Goal: Complete application form: Complete application form

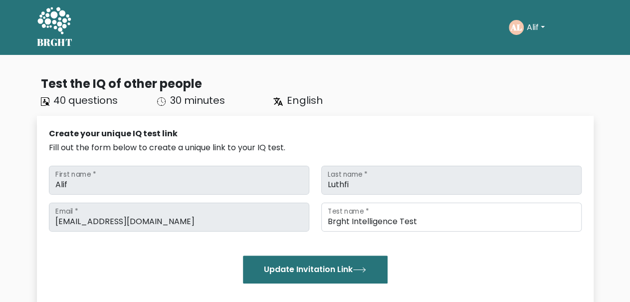
click at [525, 28] on button "Alif" at bounding box center [536, 27] width 24 height 13
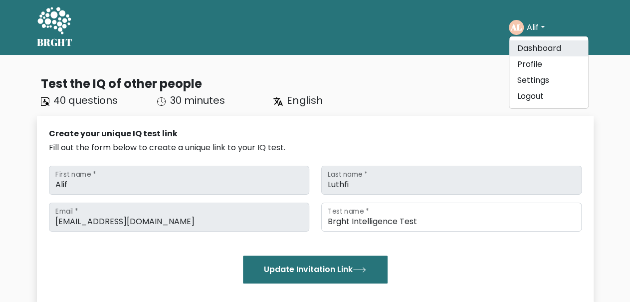
click at [534, 50] on link "Dashboard" at bounding box center [549, 48] width 79 height 16
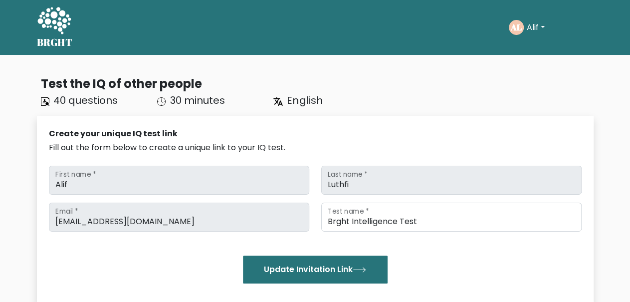
click at [529, 28] on button "Alif" at bounding box center [536, 27] width 24 height 13
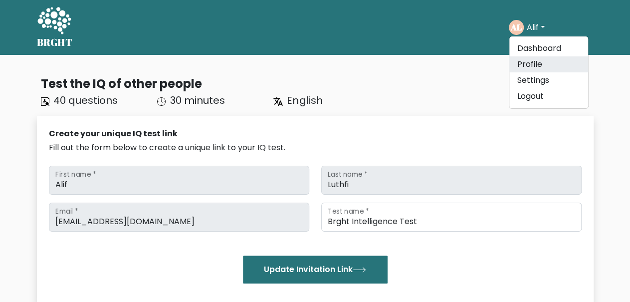
click at [529, 67] on link "Profile" at bounding box center [549, 64] width 79 height 16
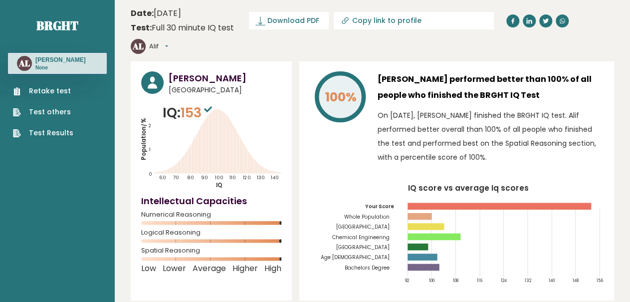
click at [50, 90] on link "Retake test" at bounding box center [43, 91] width 60 height 10
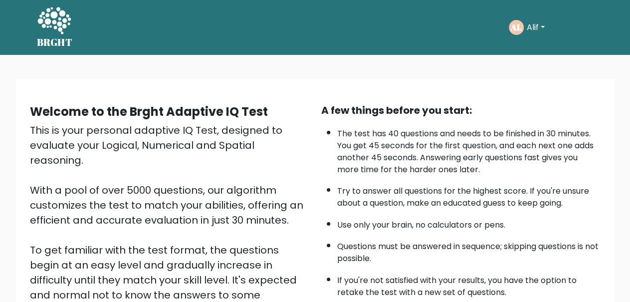
click at [544, 29] on button "Alif" at bounding box center [536, 27] width 24 height 13
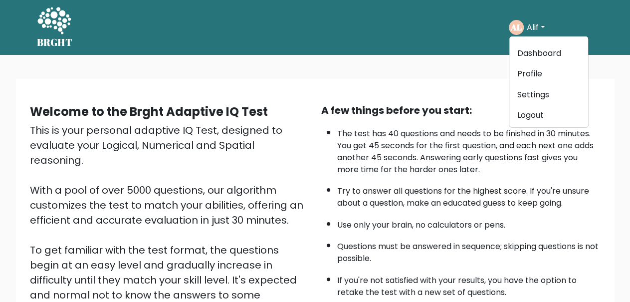
scroll to position [164, 0]
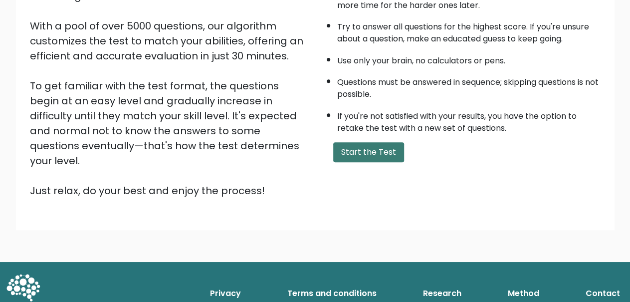
click at [383, 162] on button "Start the Test" at bounding box center [368, 152] width 71 height 20
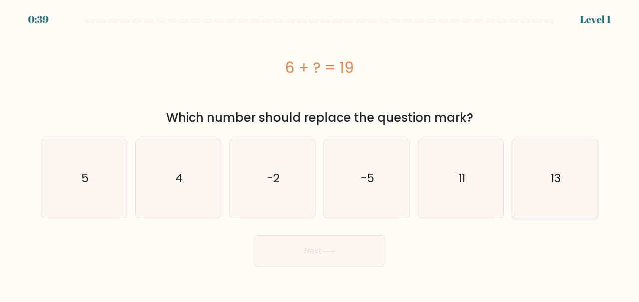
click at [548, 183] on icon "13" at bounding box center [554, 178] width 78 height 78
click at [320, 154] on input "f. 13" at bounding box center [319, 152] width 0 height 2
radio input "true"
click at [373, 248] on button "Next" at bounding box center [320, 251] width 130 height 32
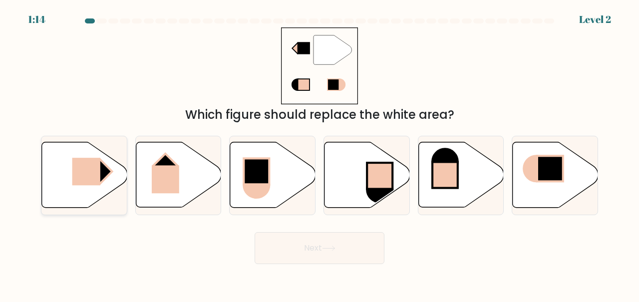
click at [89, 154] on icon at bounding box center [84, 174] width 85 height 65
click at [319, 154] on input "a." at bounding box center [319, 152] width 0 height 2
radio input "true"
click at [288, 249] on button "Next" at bounding box center [320, 248] width 130 height 32
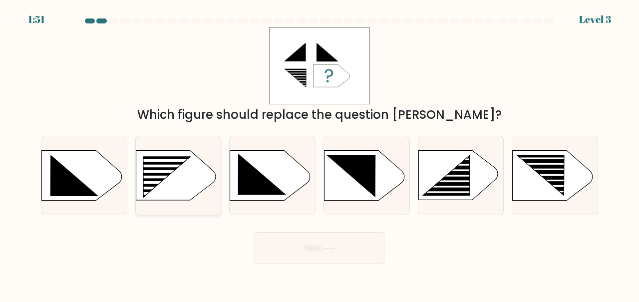
click at [190, 205] on div at bounding box center [178, 175] width 86 height 79
click at [319, 154] on input "b." at bounding box center [319, 152] width 0 height 2
radio input "true"
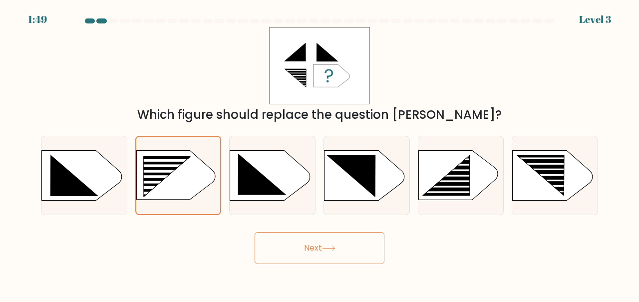
click at [309, 249] on button "Next" at bounding box center [320, 248] width 130 height 32
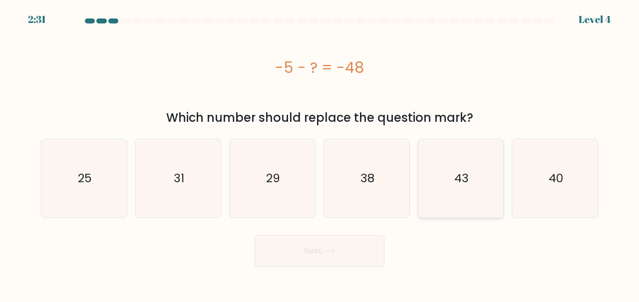
click at [440, 173] on icon "43" at bounding box center [461, 178] width 78 height 78
click at [320, 154] on input "e. 43" at bounding box center [319, 152] width 0 height 2
radio input "true"
click at [345, 246] on button "Next" at bounding box center [320, 251] width 130 height 32
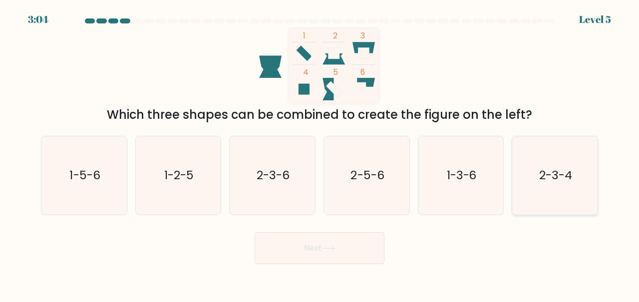
click at [553, 182] on icon "2-3-4" at bounding box center [554, 175] width 78 height 78
click at [320, 154] on input "f. 2-3-4" at bounding box center [319, 152] width 0 height 2
radio input "true"
click at [331, 255] on button "Next" at bounding box center [320, 248] width 130 height 32
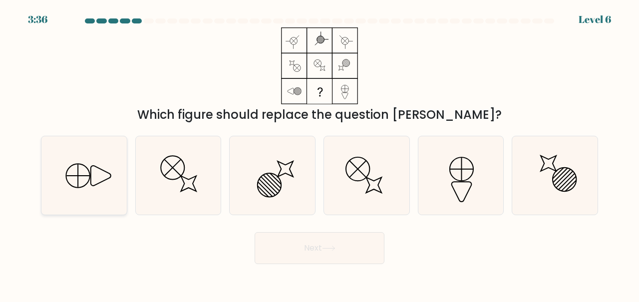
click at [83, 191] on icon at bounding box center [84, 175] width 78 height 78
click at [319, 154] on input "a." at bounding box center [319, 152] width 0 height 2
radio input "true"
click at [311, 238] on button "Next" at bounding box center [320, 248] width 130 height 32
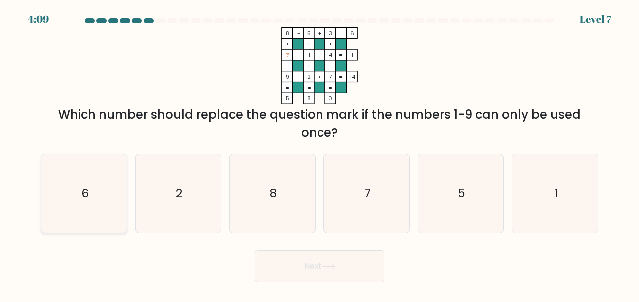
click at [106, 195] on icon "6" at bounding box center [84, 193] width 78 height 78
click at [319, 154] on input "a. 6" at bounding box center [319, 152] width 0 height 2
radio input "true"
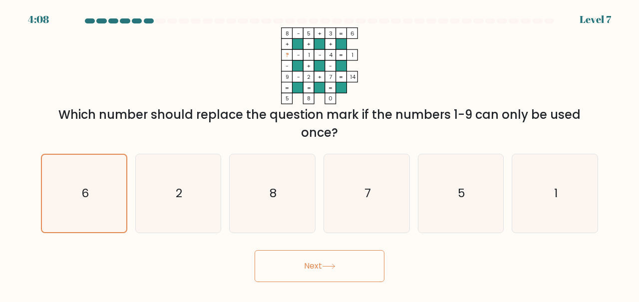
click at [290, 276] on button "Next" at bounding box center [320, 266] width 130 height 32
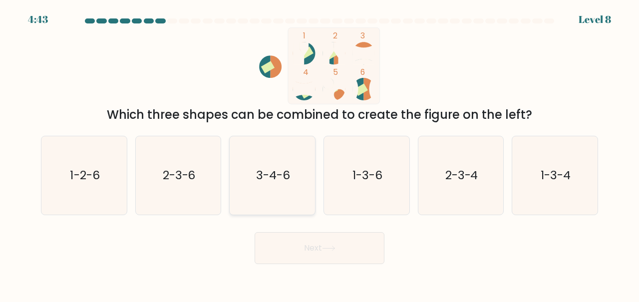
click at [292, 163] on icon "3-4-6" at bounding box center [272, 175] width 78 height 78
click at [319, 154] on input "c. 3-4-6" at bounding box center [319, 152] width 0 height 2
radio input "true"
click at [301, 246] on button "Next" at bounding box center [320, 248] width 130 height 32
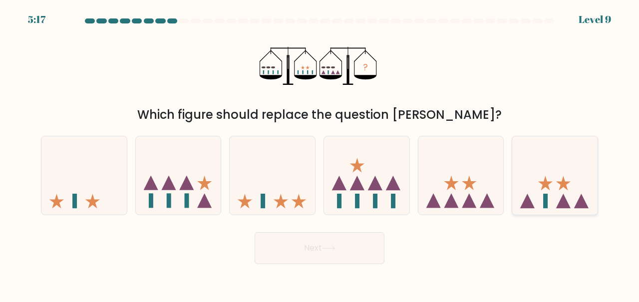
click at [565, 202] on icon at bounding box center [563, 201] width 14 height 14
click at [320, 154] on input "f." at bounding box center [319, 152] width 0 height 2
radio input "true"
click at [367, 251] on button "Next" at bounding box center [320, 248] width 130 height 32
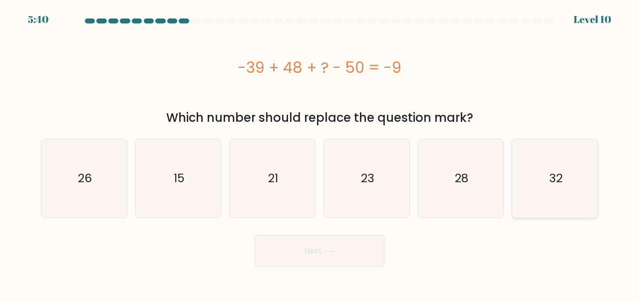
click at [573, 185] on icon "32" at bounding box center [554, 178] width 78 height 78
click at [320, 154] on input "f. 32" at bounding box center [319, 152] width 0 height 2
radio input "true"
click at [357, 249] on button "Next" at bounding box center [320, 251] width 130 height 32
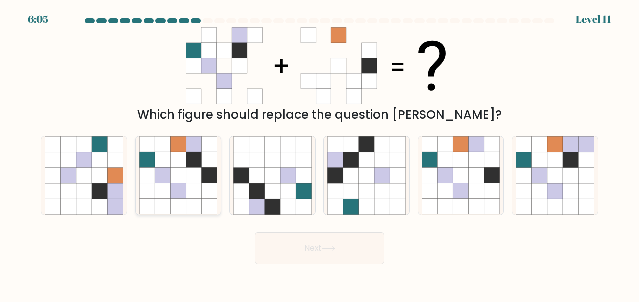
click at [146, 203] on icon at bounding box center [146, 206] width 15 height 15
click at [319, 154] on input "b." at bounding box center [319, 152] width 0 height 2
radio input "true"
click at [298, 248] on button "Next" at bounding box center [320, 248] width 130 height 32
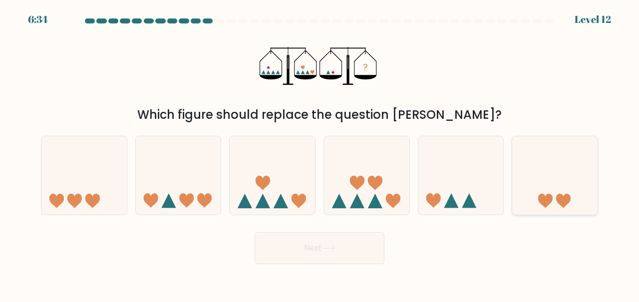
click at [544, 183] on icon at bounding box center [554, 175] width 85 height 70
click at [320, 154] on input "f." at bounding box center [319, 152] width 0 height 2
radio input "true"
click at [355, 248] on button "Next" at bounding box center [320, 248] width 130 height 32
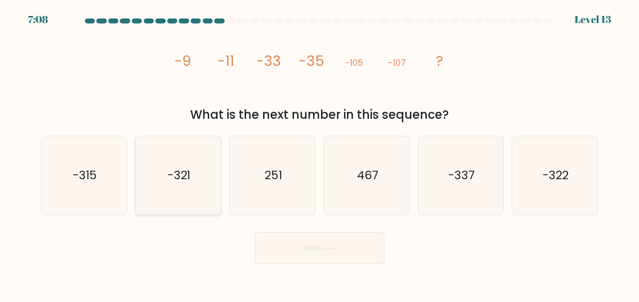
click at [168, 161] on icon "-321" at bounding box center [178, 175] width 78 height 78
click at [319, 154] on input "b. -321" at bounding box center [319, 152] width 0 height 2
radio input "true"
click at [293, 244] on button "Next" at bounding box center [320, 248] width 130 height 32
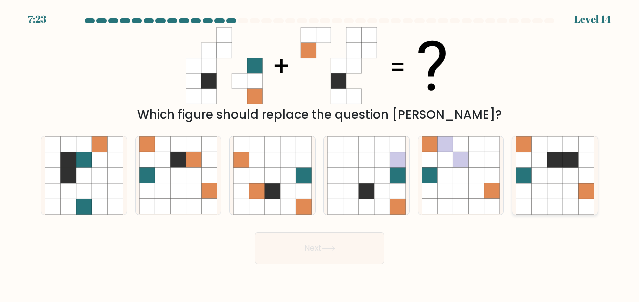
click at [576, 190] on icon at bounding box center [569, 190] width 15 height 15
click at [320, 154] on input "f." at bounding box center [319, 152] width 0 height 2
radio input "true"
click at [356, 236] on button "Next" at bounding box center [320, 248] width 130 height 32
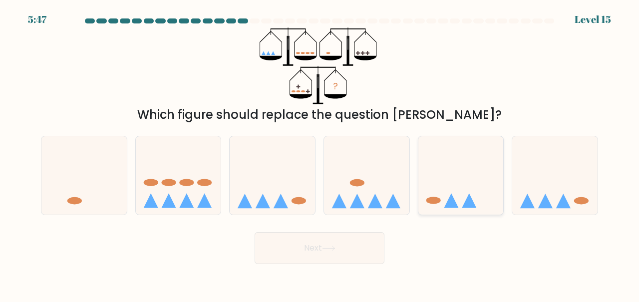
click at [459, 170] on icon at bounding box center [460, 175] width 85 height 70
click at [320, 154] on input "e." at bounding box center [319, 152] width 0 height 2
radio input "true"
click at [300, 253] on button "Next" at bounding box center [320, 248] width 130 height 32
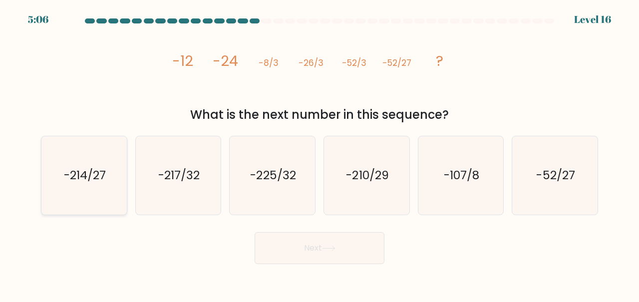
click at [120, 182] on icon "-214/27" at bounding box center [84, 175] width 78 height 78
click at [319, 154] on input "a. -214/27" at bounding box center [319, 152] width 0 height 2
radio input "true"
click at [317, 255] on button "Next" at bounding box center [320, 248] width 130 height 32
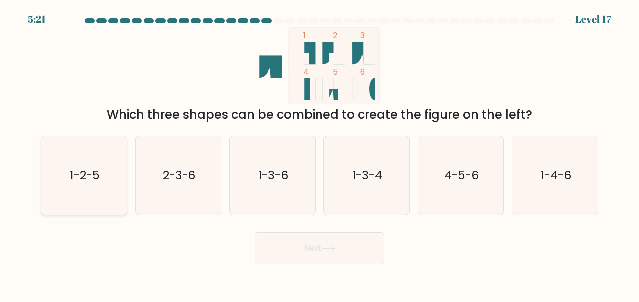
click at [85, 164] on icon "1-2-5" at bounding box center [84, 175] width 78 height 78
click at [319, 154] on input "a. 1-2-5" at bounding box center [319, 152] width 0 height 2
radio input "true"
click at [339, 246] on button "Next" at bounding box center [320, 248] width 130 height 32
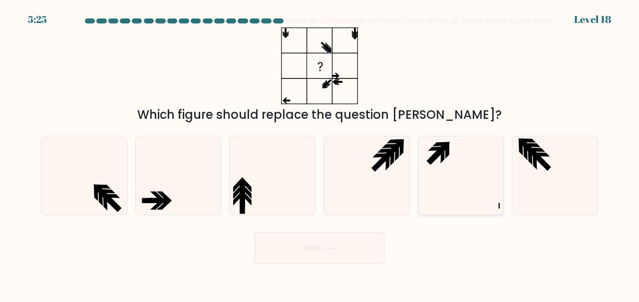
click at [444, 206] on icon at bounding box center [461, 175] width 78 height 78
click at [320, 154] on input "e." at bounding box center [319, 152] width 0 height 2
radio input "true"
click at [294, 239] on button "Next" at bounding box center [320, 248] width 130 height 32
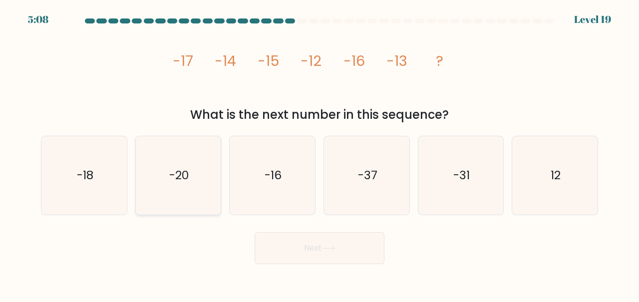
click at [173, 183] on icon "-20" at bounding box center [178, 175] width 78 height 78
click at [319, 154] on input "b. -20" at bounding box center [319, 152] width 0 height 2
radio input "true"
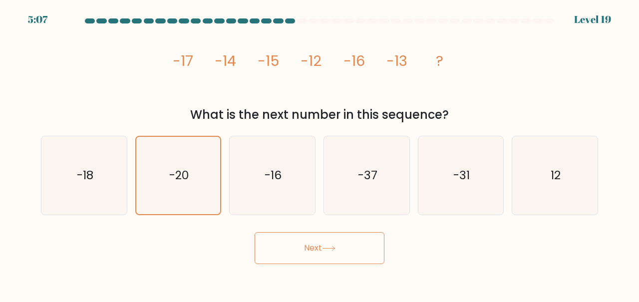
click at [280, 248] on button "Next" at bounding box center [320, 248] width 130 height 32
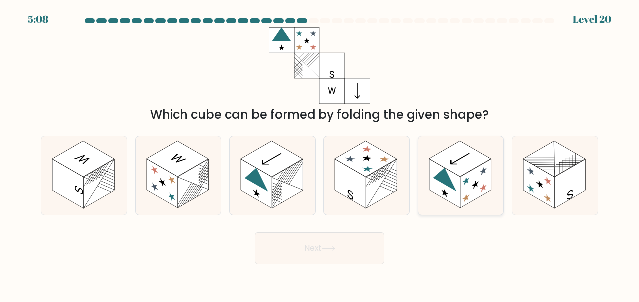
click at [481, 185] on rect at bounding box center [475, 183] width 31 height 49
click at [320, 154] on input "e." at bounding box center [319, 152] width 0 height 2
radio input "true"
click at [360, 237] on button "Next" at bounding box center [320, 248] width 130 height 32
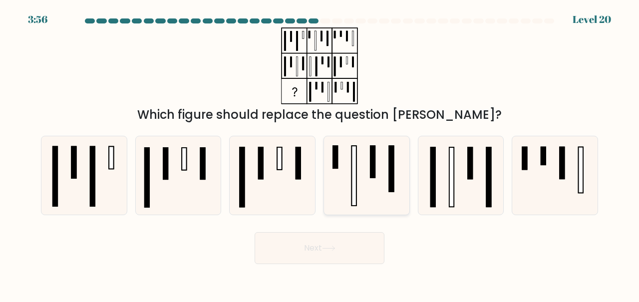
click at [370, 174] on icon at bounding box center [366, 175] width 78 height 78
click at [320, 154] on input "d." at bounding box center [319, 152] width 0 height 2
radio input "true"
click at [453, 197] on rect at bounding box center [451, 177] width 4 height 60
click at [320, 154] on input "e." at bounding box center [319, 152] width 0 height 2
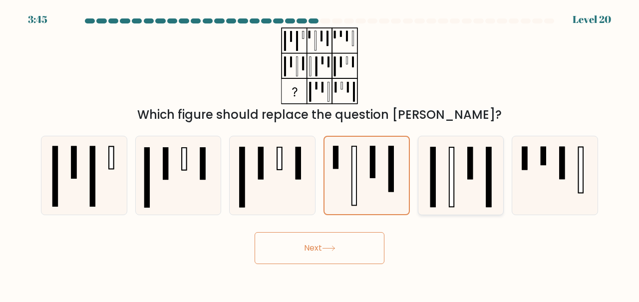
radio input "true"
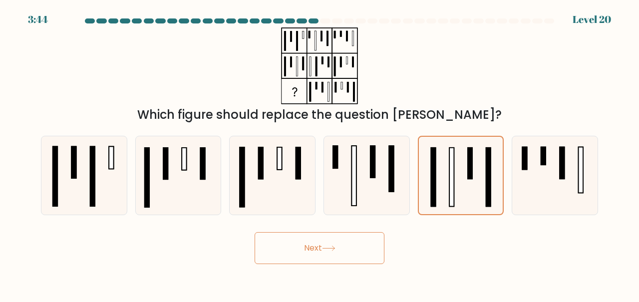
click at [370, 242] on button "Next" at bounding box center [320, 248] width 130 height 32
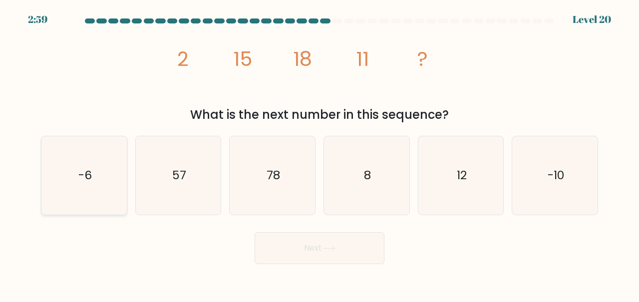
click at [72, 154] on icon "-6" at bounding box center [84, 175] width 78 height 78
click at [319, 154] on input "a. -6" at bounding box center [319, 152] width 0 height 2
radio input "true"
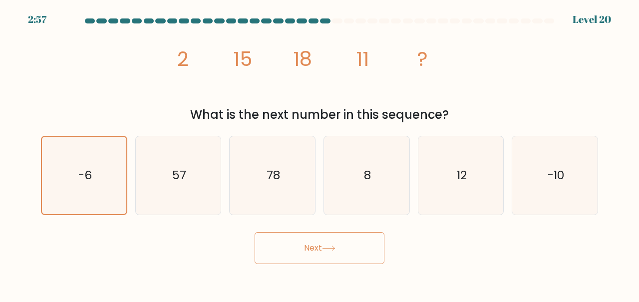
click at [278, 241] on button "Next" at bounding box center [320, 248] width 130 height 32
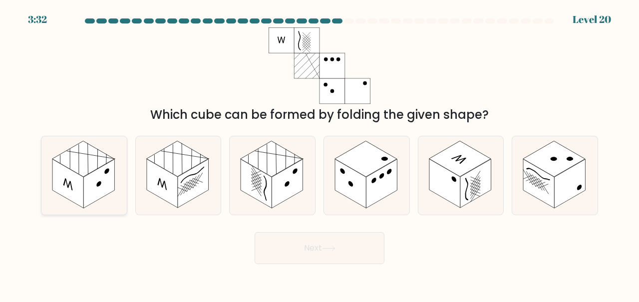
click at [58, 156] on rect at bounding box center [83, 159] width 62 height 36
click at [319, 154] on input "a." at bounding box center [319, 152] width 0 height 2
radio input "true"
click at [299, 256] on button "Next" at bounding box center [320, 248] width 130 height 32
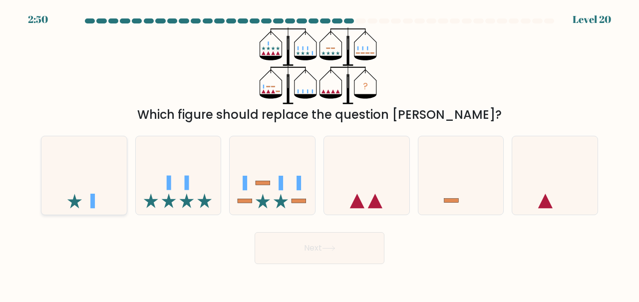
click at [111, 157] on icon at bounding box center [83, 175] width 85 height 70
click at [319, 154] on input "a." at bounding box center [319, 152] width 0 height 2
radio input "true"
click at [311, 249] on button "Next" at bounding box center [320, 248] width 130 height 32
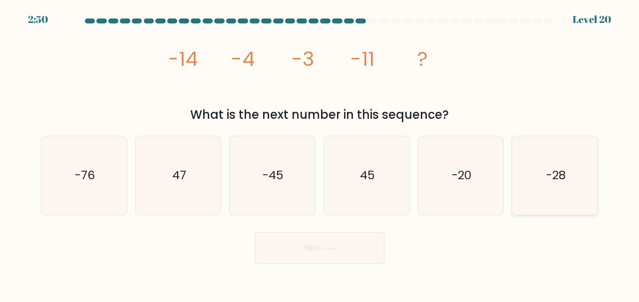
click at [547, 195] on icon "-28" at bounding box center [554, 175] width 78 height 78
click at [320, 154] on input "f. -28" at bounding box center [319, 152] width 0 height 2
radio input "true"
click at [352, 247] on button "Next" at bounding box center [320, 248] width 130 height 32
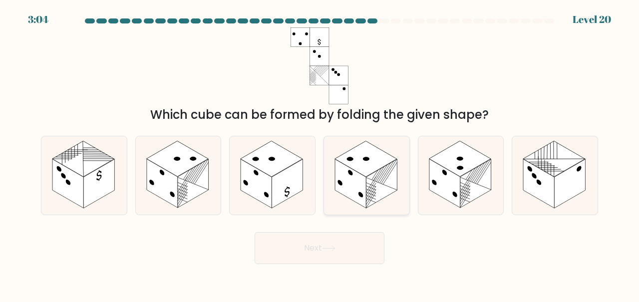
click at [370, 201] on rect at bounding box center [381, 183] width 31 height 49
click at [320, 154] on input "d." at bounding box center [319, 152] width 0 height 2
radio input "true"
click at [358, 243] on button "Next" at bounding box center [320, 248] width 130 height 32
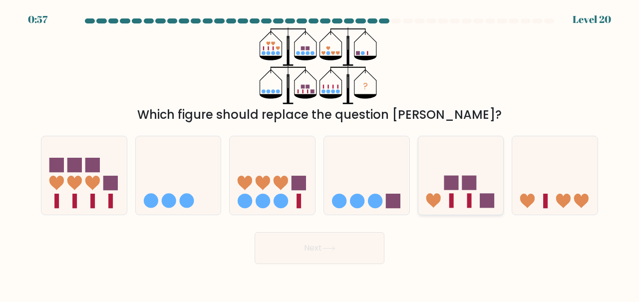
click at [445, 181] on rect at bounding box center [451, 183] width 14 height 14
click at [320, 154] on input "e." at bounding box center [319, 152] width 0 height 2
radio input "true"
click at [370, 245] on button "Next" at bounding box center [320, 248] width 130 height 32
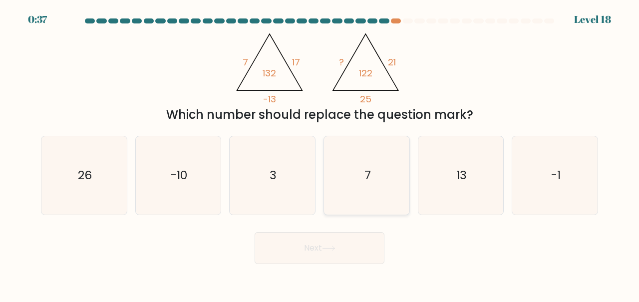
click at [396, 145] on icon "7" at bounding box center [366, 175] width 78 height 78
click at [320, 151] on input "d. 7" at bounding box center [319, 152] width 0 height 2
radio input "true"
click at [306, 258] on button "Next" at bounding box center [320, 248] width 130 height 32
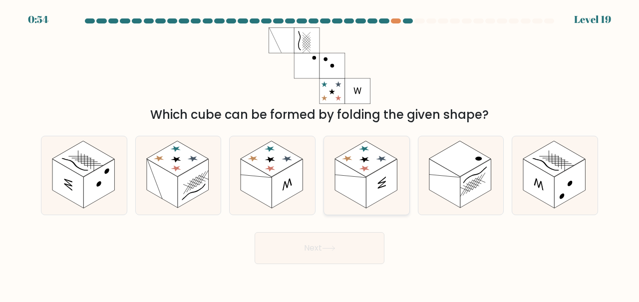
click at [371, 165] on rect at bounding box center [366, 159] width 62 height 36
click at [320, 154] on input "d." at bounding box center [319, 152] width 0 height 2
radio input "true"
click at [344, 247] on button "Next" at bounding box center [320, 248] width 130 height 32
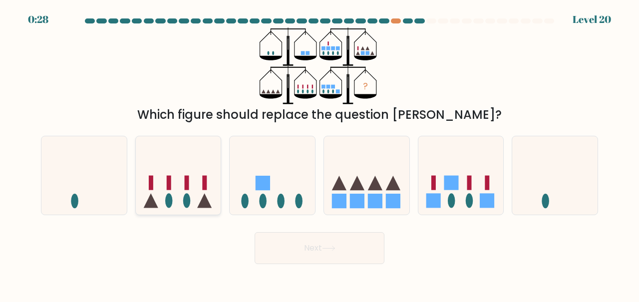
click at [164, 173] on icon at bounding box center [178, 175] width 85 height 70
click at [319, 154] on input "b." at bounding box center [319, 152] width 0 height 2
radio input "true"
click at [311, 237] on button "Next" at bounding box center [320, 248] width 130 height 32
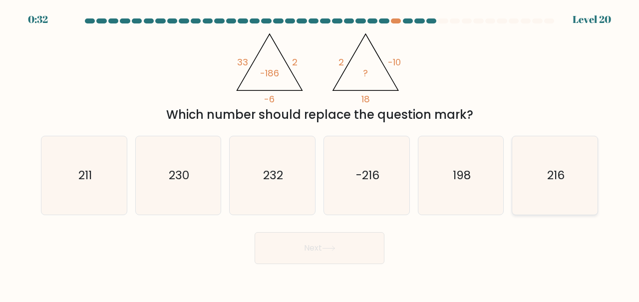
click at [539, 192] on icon "216" at bounding box center [554, 175] width 78 height 78
click at [320, 154] on input "f. 216" at bounding box center [319, 152] width 0 height 2
radio input "true"
click at [333, 237] on button "Next" at bounding box center [320, 248] width 130 height 32
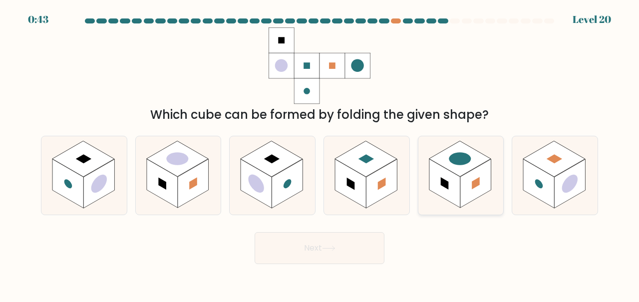
click at [464, 182] on rect at bounding box center [475, 183] width 31 height 49
click at [320, 154] on input "e." at bounding box center [319, 152] width 0 height 2
radio input "true"
click at [355, 250] on button "Next" at bounding box center [320, 248] width 130 height 32
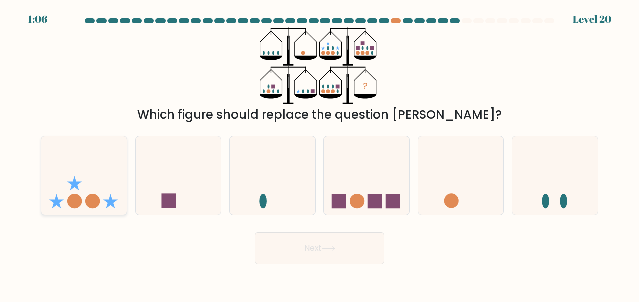
click at [64, 184] on icon at bounding box center [83, 175] width 85 height 70
click at [319, 154] on input "a." at bounding box center [319, 152] width 0 height 2
radio input "true"
click at [350, 261] on button "Next" at bounding box center [320, 248] width 130 height 32
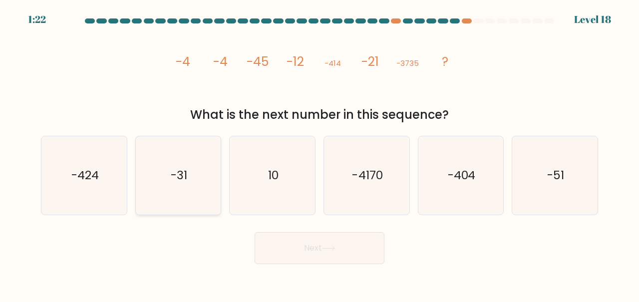
click at [169, 178] on icon "-31" at bounding box center [178, 175] width 78 height 78
click at [319, 154] on input "b. -31" at bounding box center [319, 152] width 0 height 2
radio input "true"
click at [305, 239] on button "Next" at bounding box center [320, 248] width 130 height 32
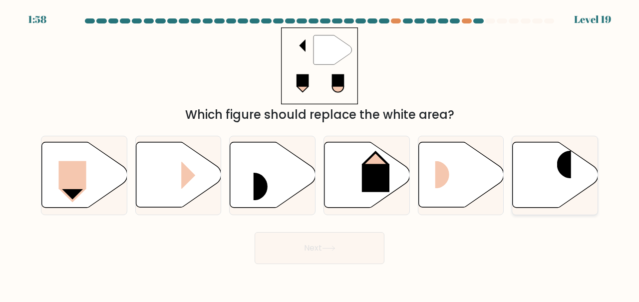
click at [553, 181] on icon at bounding box center [554, 174] width 85 height 65
click at [320, 154] on input "f." at bounding box center [319, 152] width 0 height 2
radio input "true"
click at [356, 249] on button "Next" at bounding box center [320, 248] width 130 height 32
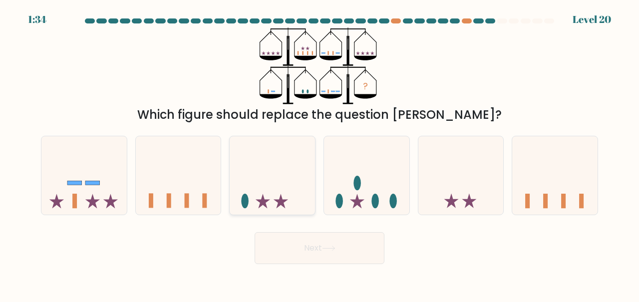
click at [276, 205] on icon at bounding box center [272, 175] width 85 height 70
click at [319, 154] on input "c." at bounding box center [319, 152] width 0 height 2
radio input "true"
click at [384, 186] on icon at bounding box center [366, 175] width 85 height 70
click at [320, 154] on input "d." at bounding box center [319, 152] width 0 height 2
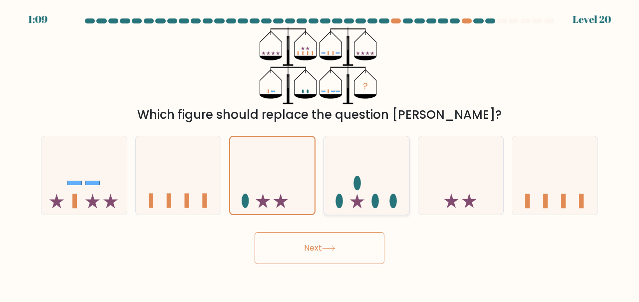
radio input "true"
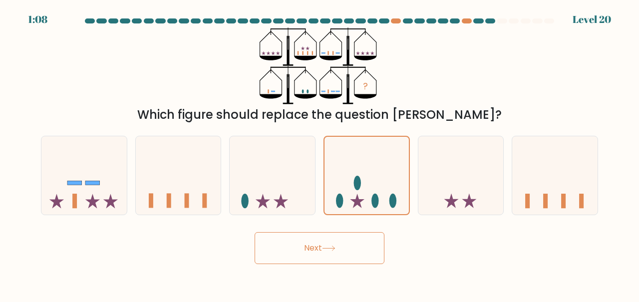
click at [336, 256] on button "Next" at bounding box center [320, 248] width 130 height 32
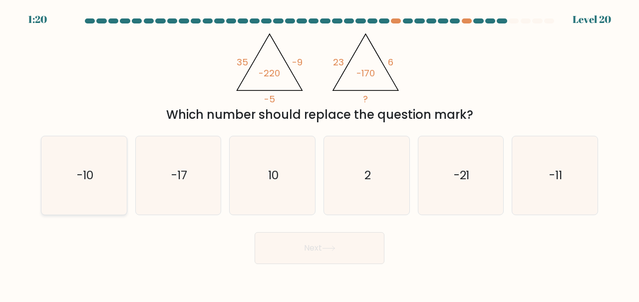
click at [85, 197] on icon "-10" at bounding box center [84, 175] width 78 height 78
click at [319, 154] on input "a. -10" at bounding box center [319, 152] width 0 height 2
radio input "true"
click at [278, 244] on button "Next" at bounding box center [320, 248] width 130 height 32
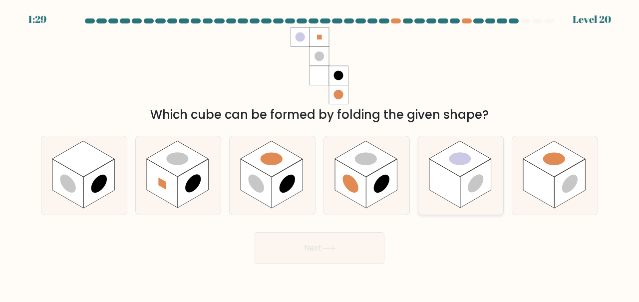
click at [469, 183] on rect at bounding box center [475, 183] width 31 height 49
click at [320, 154] on input "e." at bounding box center [319, 152] width 0 height 2
radio input "true"
click at [334, 249] on icon at bounding box center [328, 248] width 12 height 4
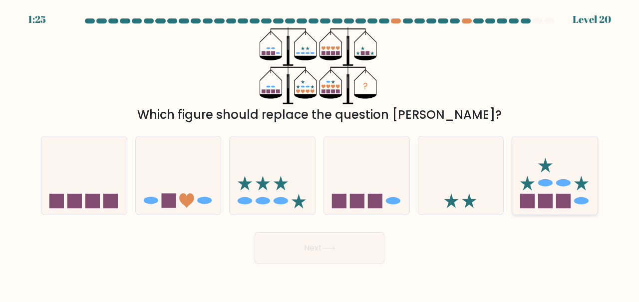
click at [550, 156] on icon at bounding box center [554, 175] width 85 height 70
click at [320, 154] on input "f." at bounding box center [319, 152] width 0 height 2
radio input "true"
click at [328, 247] on icon at bounding box center [328, 248] width 13 height 5
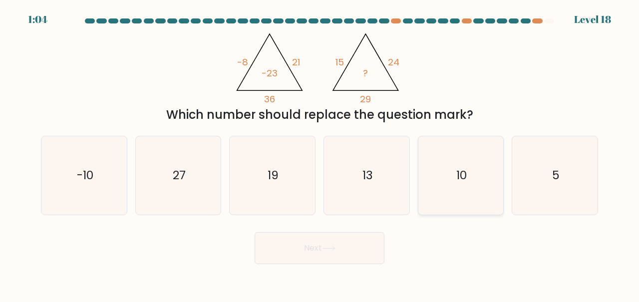
click at [473, 171] on icon "10" at bounding box center [461, 175] width 78 height 78
click at [320, 154] on input "e. 10" at bounding box center [319, 152] width 0 height 2
radio input "true"
click at [366, 243] on button "Next" at bounding box center [320, 248] width 130 height 32
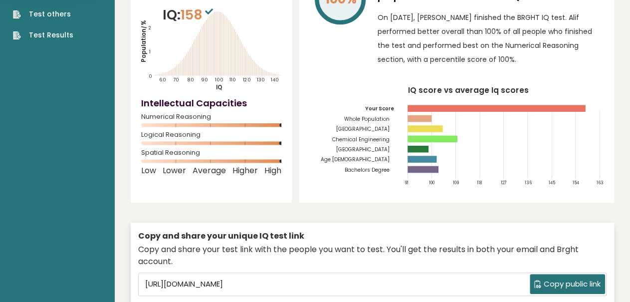
scroll to position [104, 0]
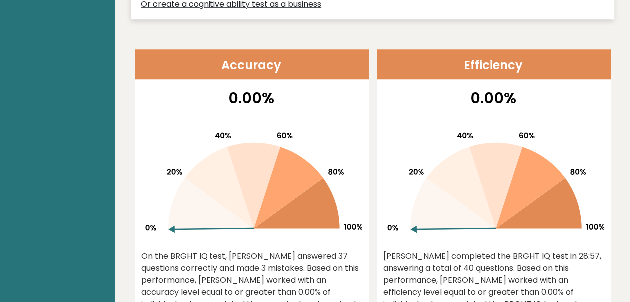
click at [365, 192] on div "0.00% On the BRGHT IQ test, Alif Luthfi answered 37 questions correctly and mad…" at bounding box center [252, 213] width 234 height 252
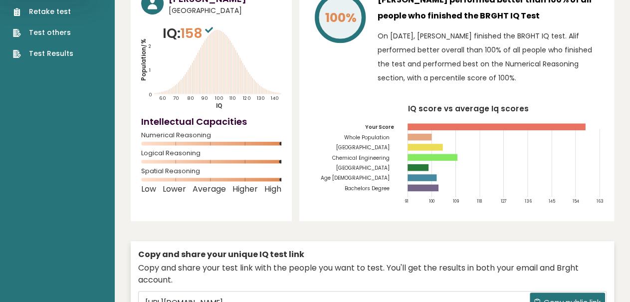
scroll to position [0, 0]
